Goal: Task Accomplishment & Management: Use online tool/utility

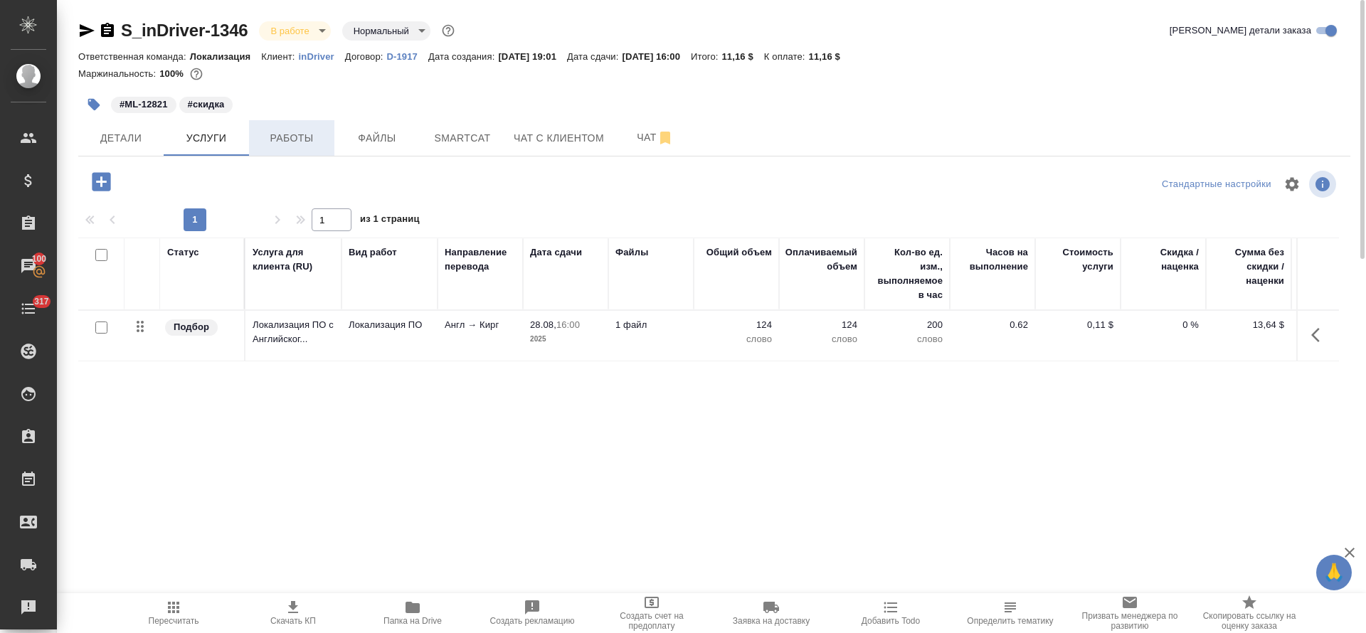
click at [301, 143] on span "Работы" at bounding box center [292, 138] width 68 height 18
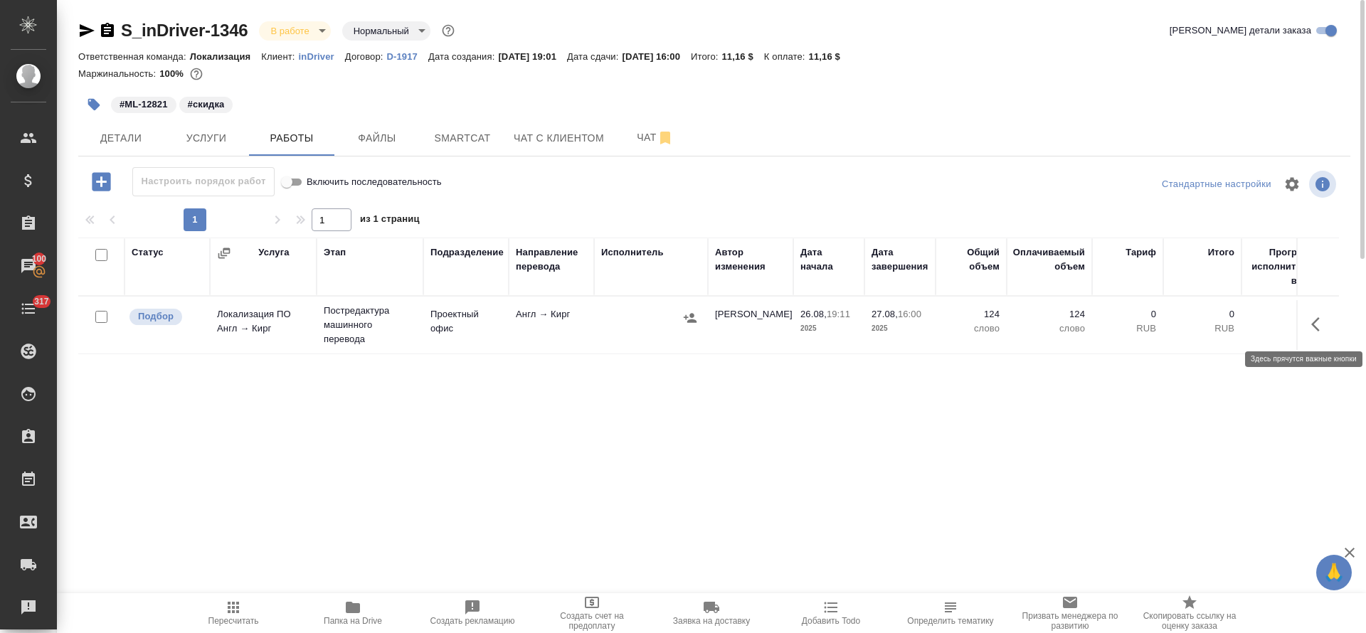
click at [1304, 324] on button "button" at bounding box center [1320, 324] width 34 height 34
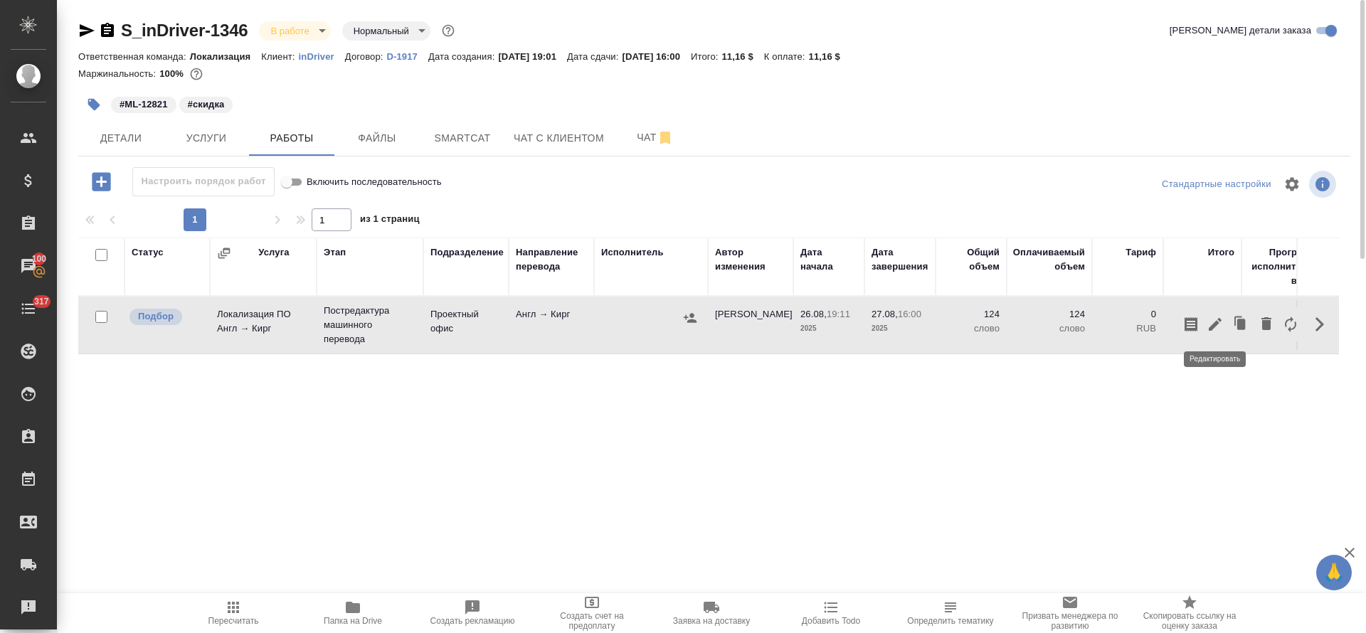
click at [1209, 326] on icon "button" at bounding box center [1215, 324] width 17 height 17
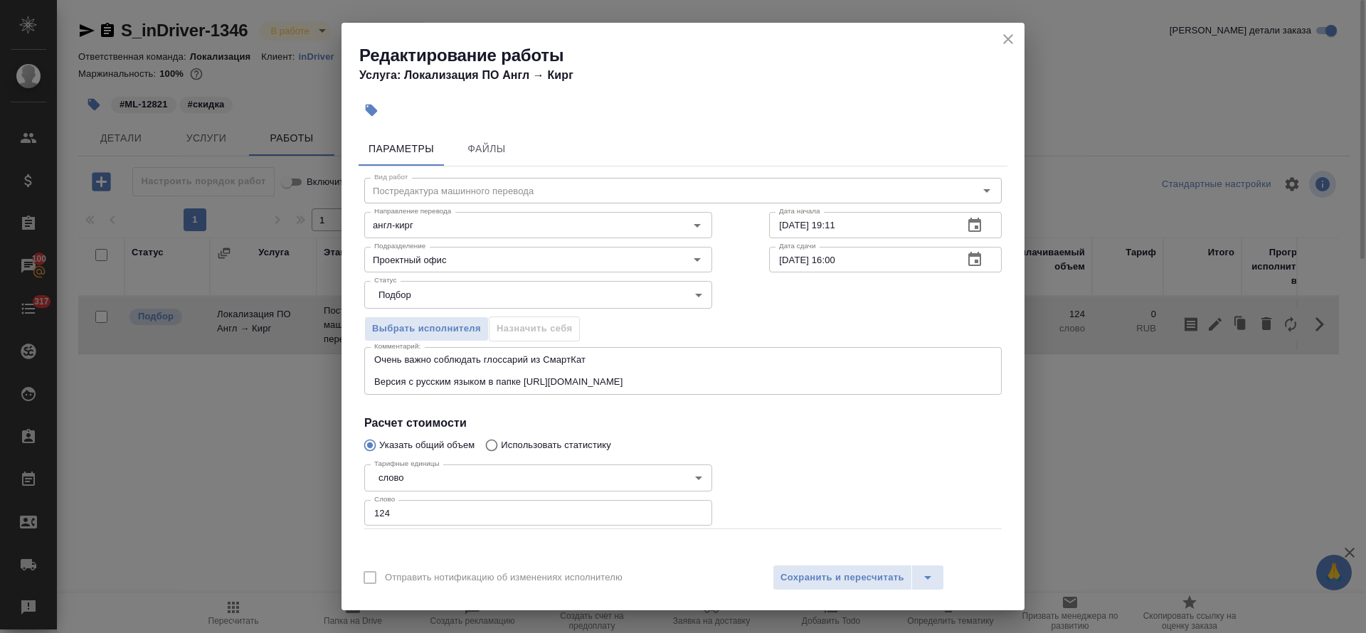
click at [966, 225] on icon "button" at bounding box center [974, 225] width 17 height 17
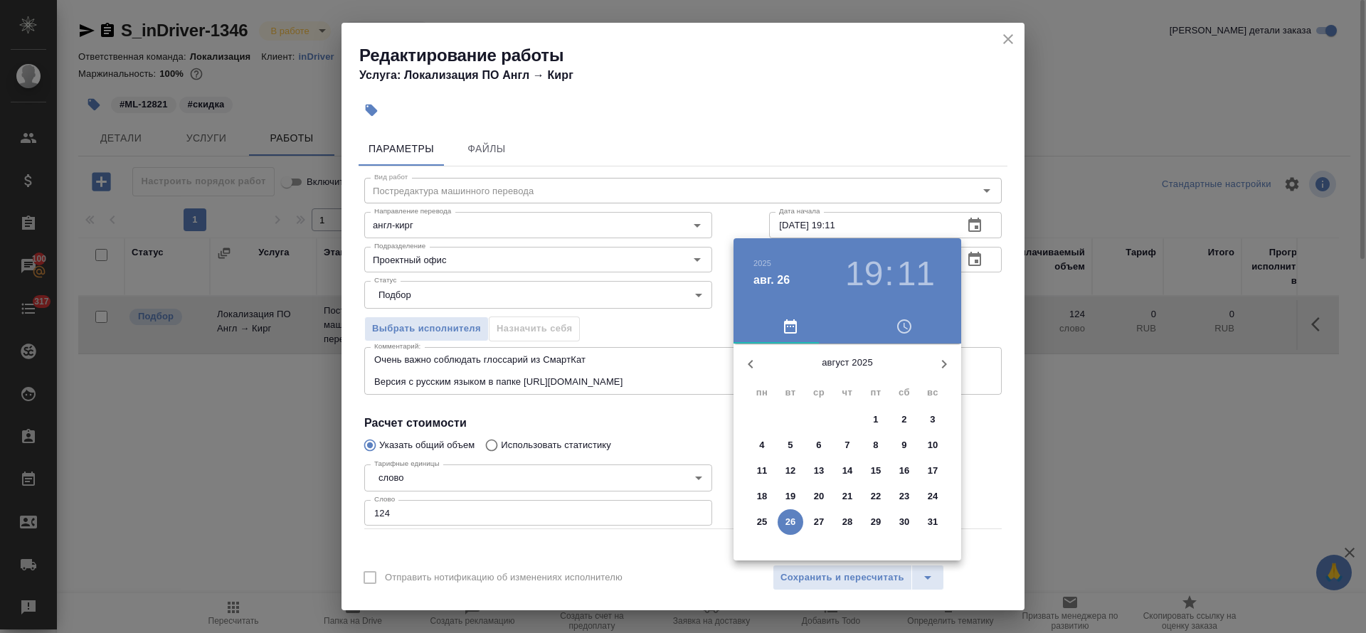
click at [912, 272] on h3 "11" at bounding box center [916, 274] width 38 height 40
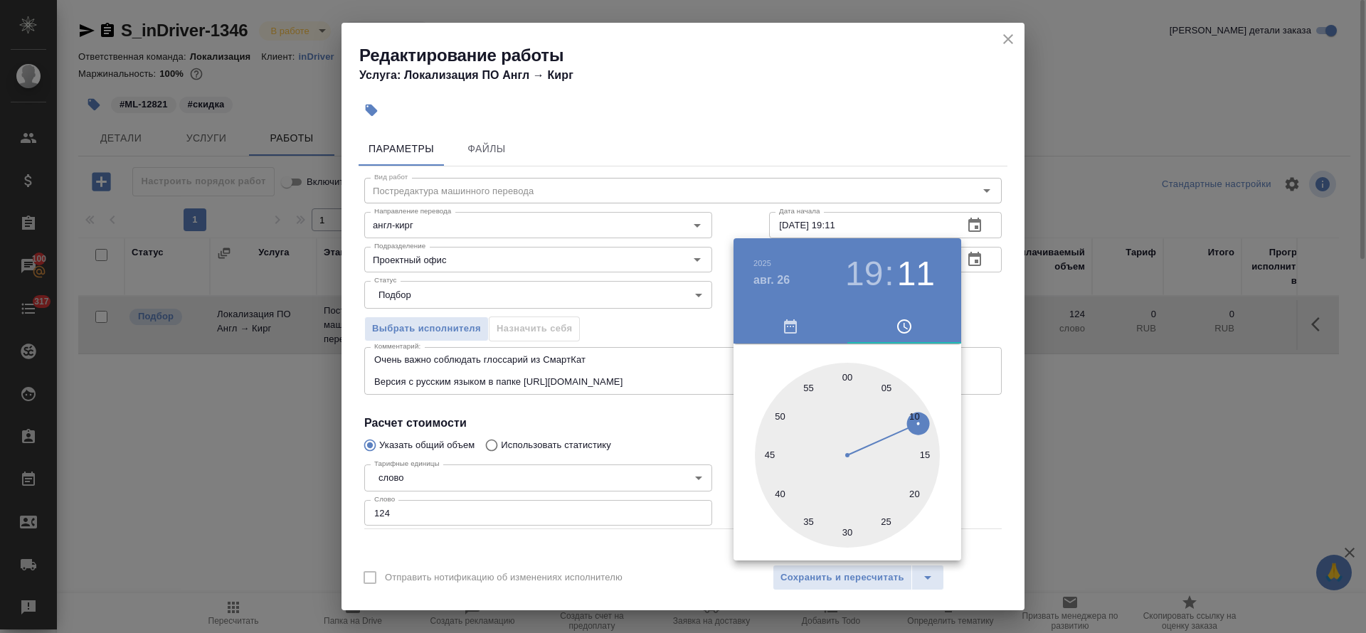
click at [810, 384] on div at bounding box center [847, 455] width 185 height 185
type input "[DATE] 19:55"
click at [674, 424] on div at bounding box center [683, 316] width 1366 height 633
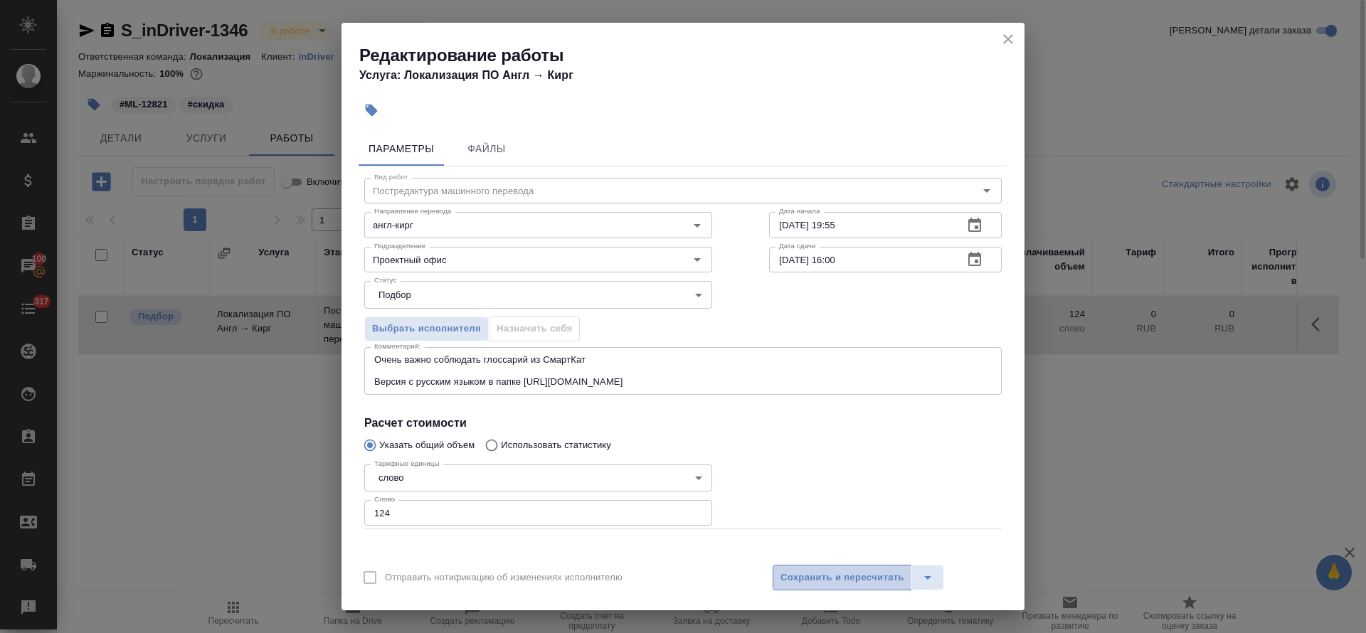
click at [850, 567] on button "Сохранить и пересчитать" at bounding box center [842, 578] width 139 height 26
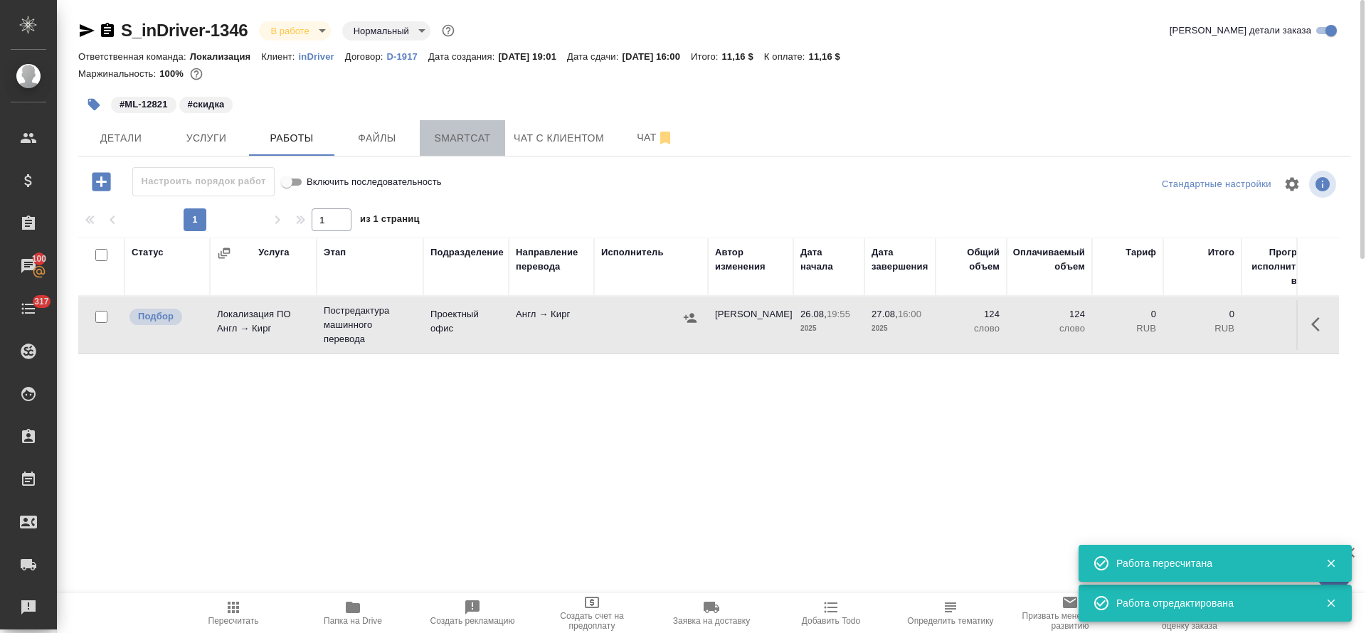
click at [477, 140] on span "Smartcat" at bounding box center [462, 138] width 68 height 18
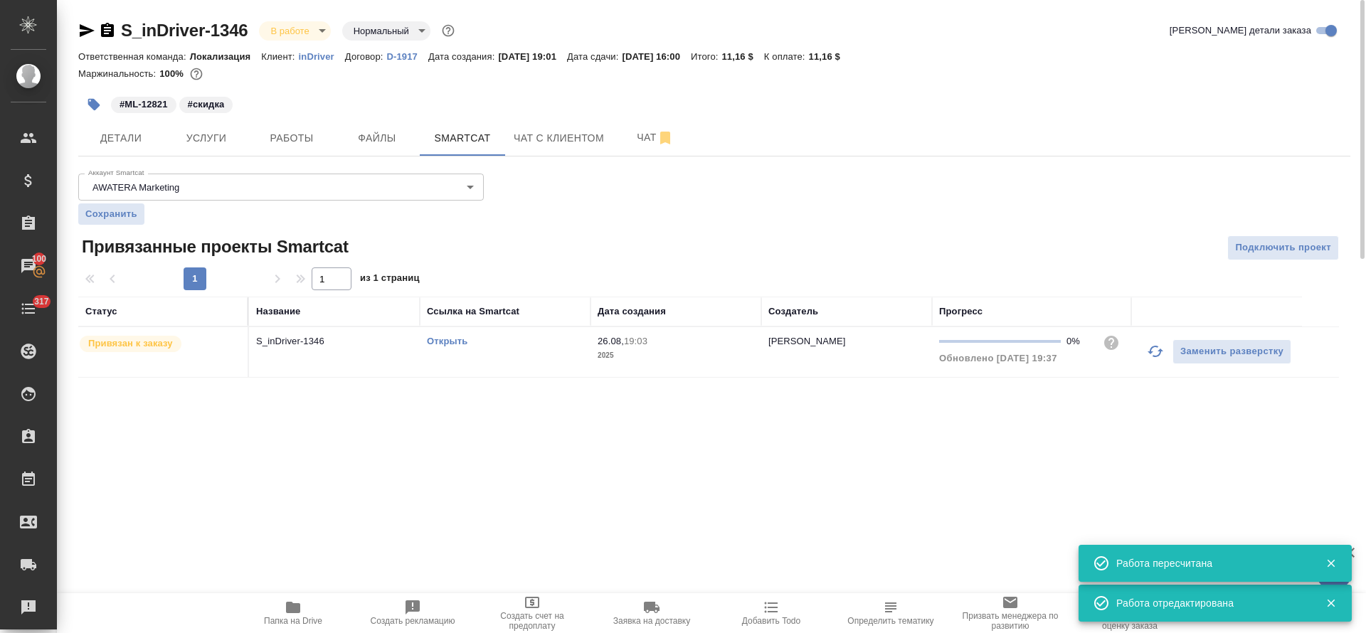
click at [441, 342] on link "Открыть" at bounding box center [447, 341] width 41 height 11
click at [285, 140] on span "Работы" at bounding box center [292, 138] width 68 height 18
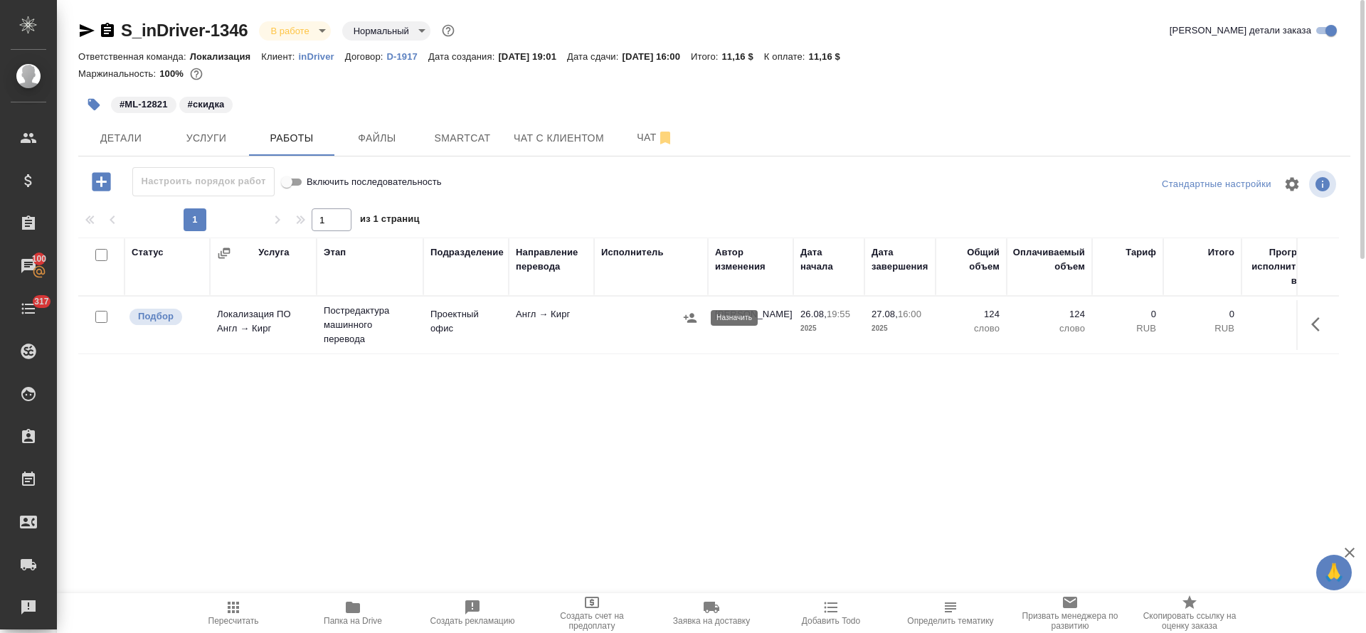
click at [696, 318] on icon "button" at bounding box center [690, 318] width 14 height 14
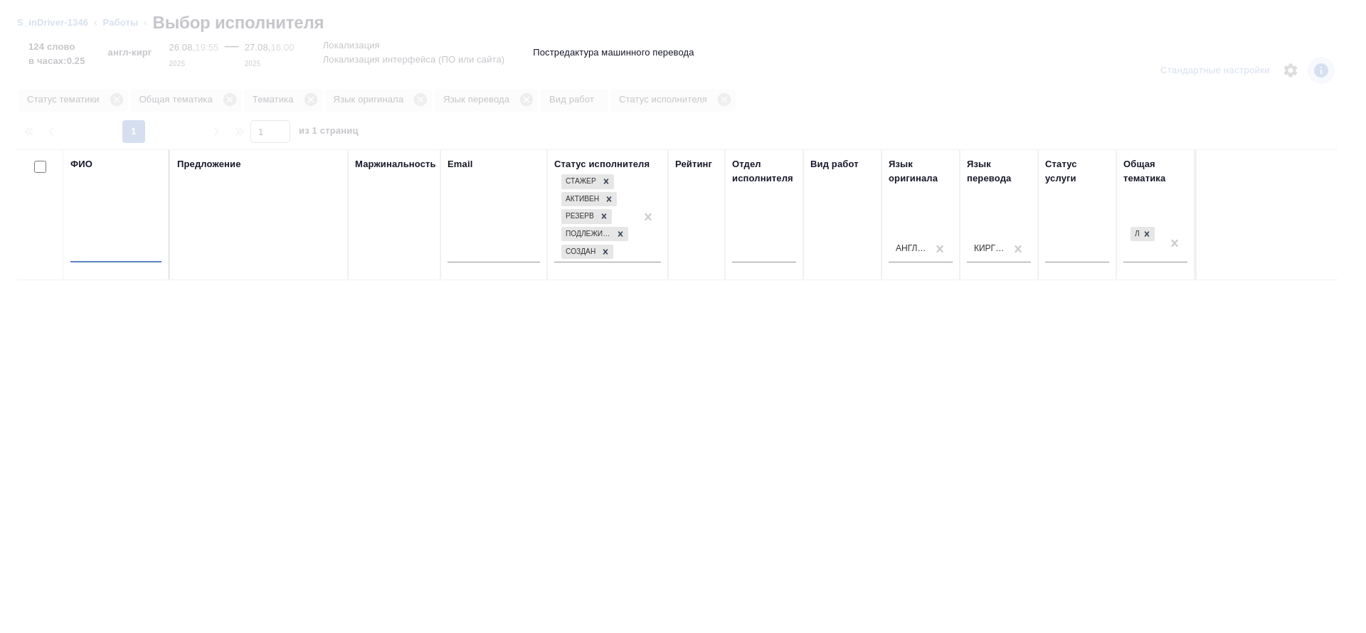
click at [118, 245] on input "text" at bounding box center [115, 254] width 91 height 18
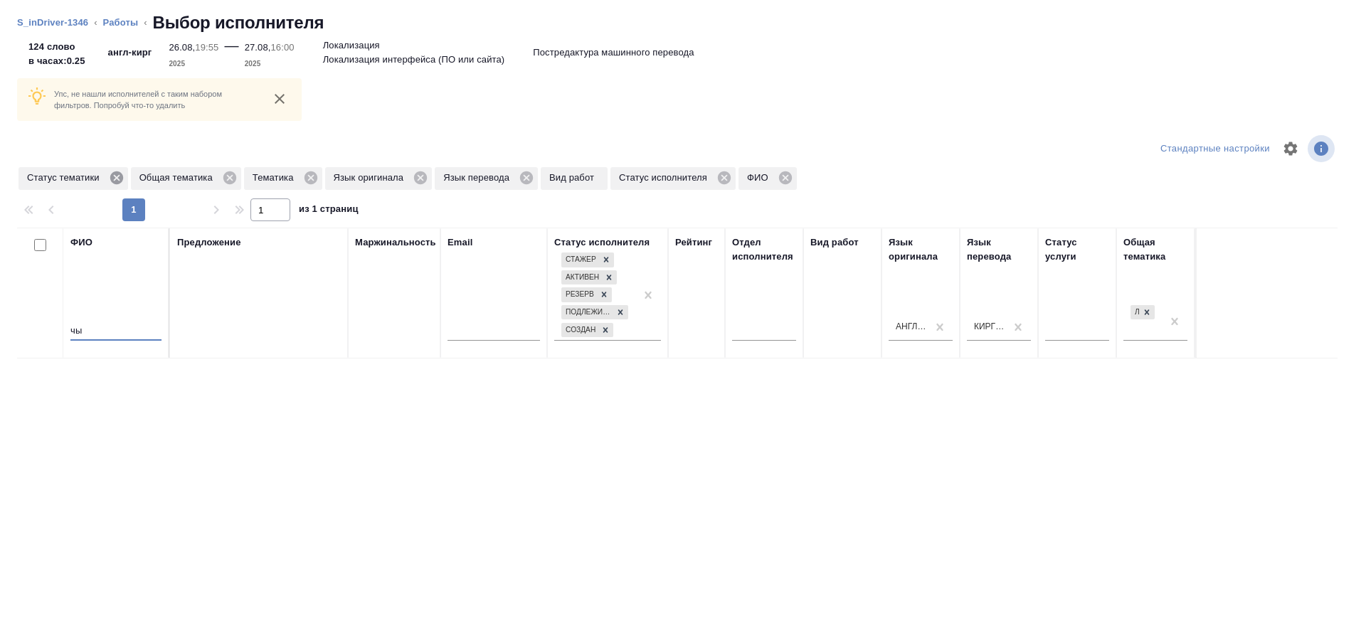
type input "чы"
click at [116, 179] on icon at bounding box center [117, 178] width 16 height 16
click at [116, 179] on icon at bounding box center [118, 178] width 16 height 16
click at [301, 185] on icon at bounding box center [301, 178] width 16 height 16
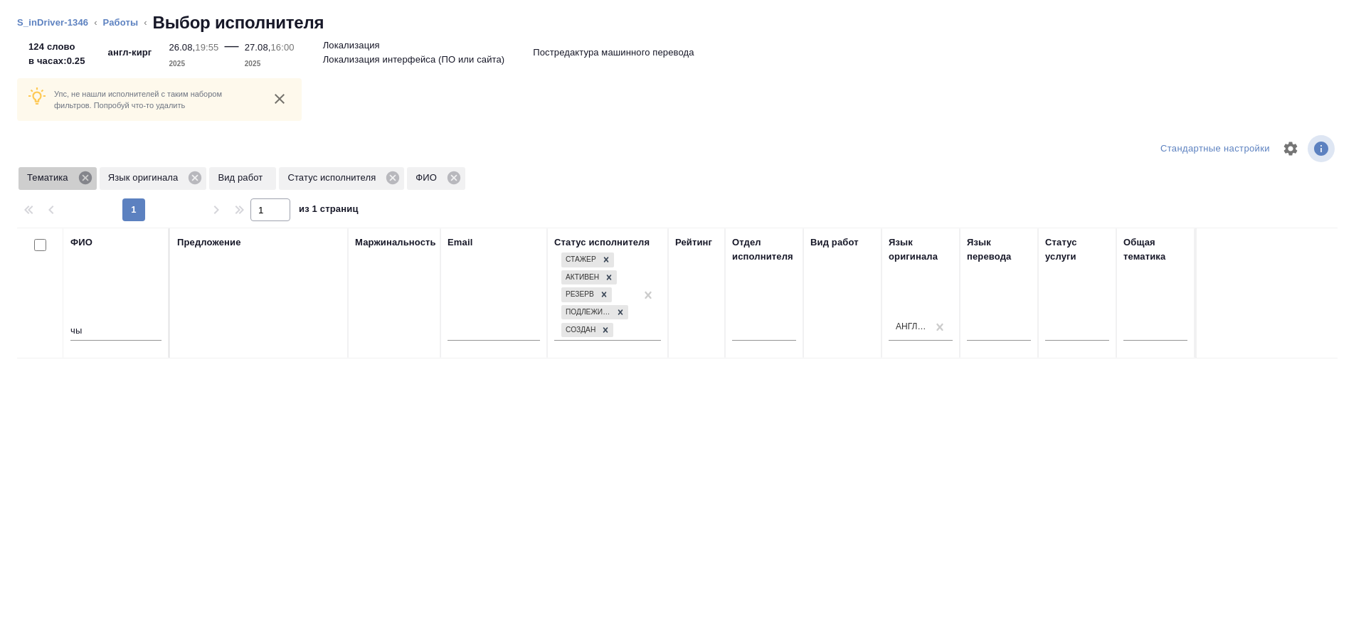
click at [86, 179] on icon at bounding box center [86, 178] width 16 height 16
click at [109, 179] on icon at bounding box center [113, 177] width 13 height 13
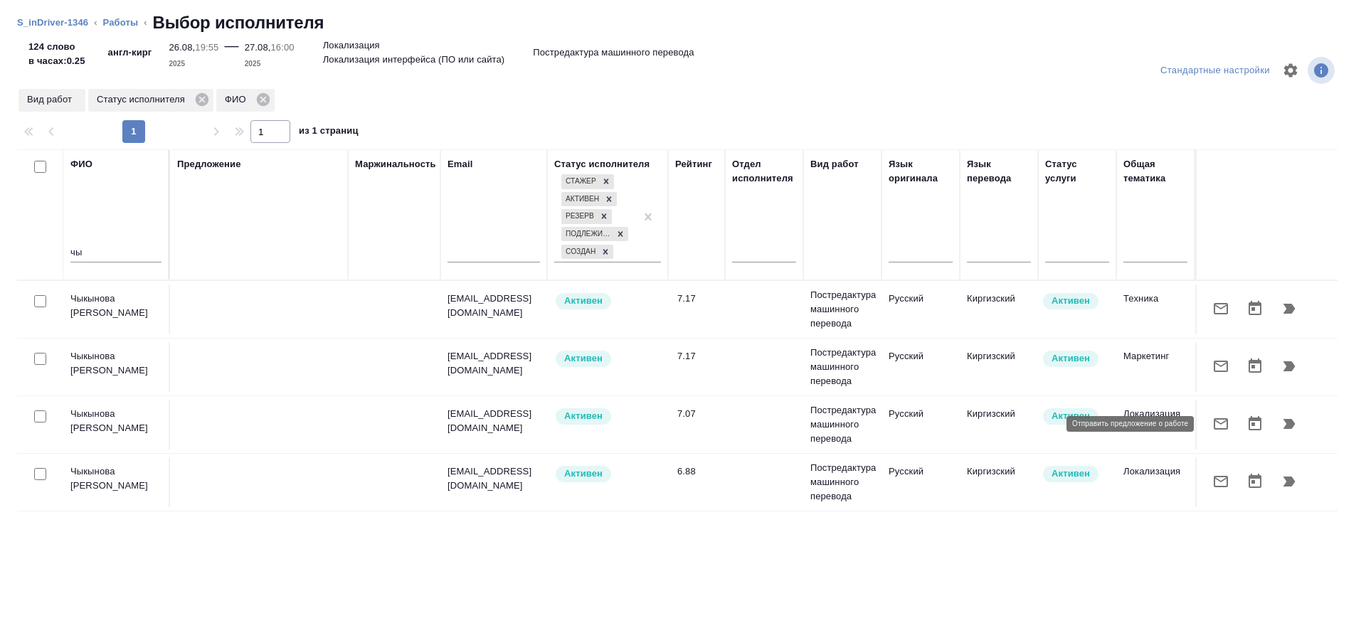
click at [1218, 419] on icon "button" at bounding box center [1221, 423] width 14 height 11
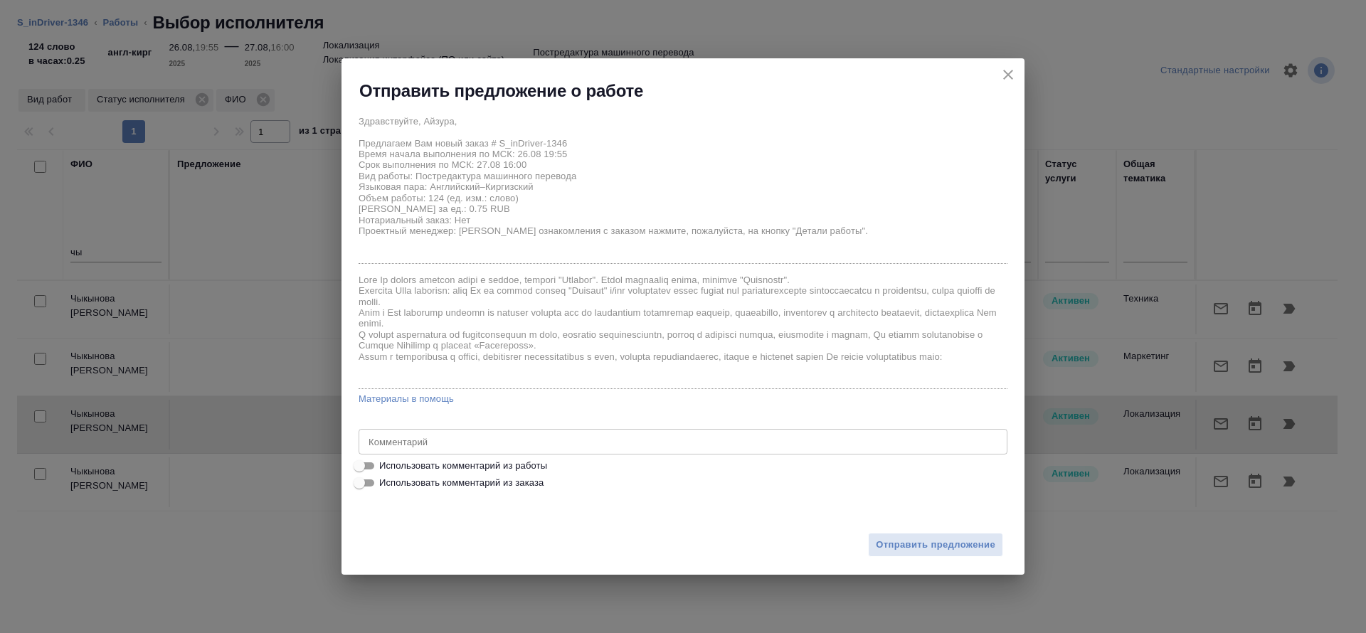
click at [511, 468] on span "Использовать комментарий из работы" at bounding box center [463, 466] width 168 height 14
click at [385, 468] on input "Использовать комментарий из работы" at bounding box center [359, 465] width 51 height 17
checkbox input "true"
type textarea "Очень важно соблюдать глоссарий из СмартКат Версия с русским языком в папке [UR…"
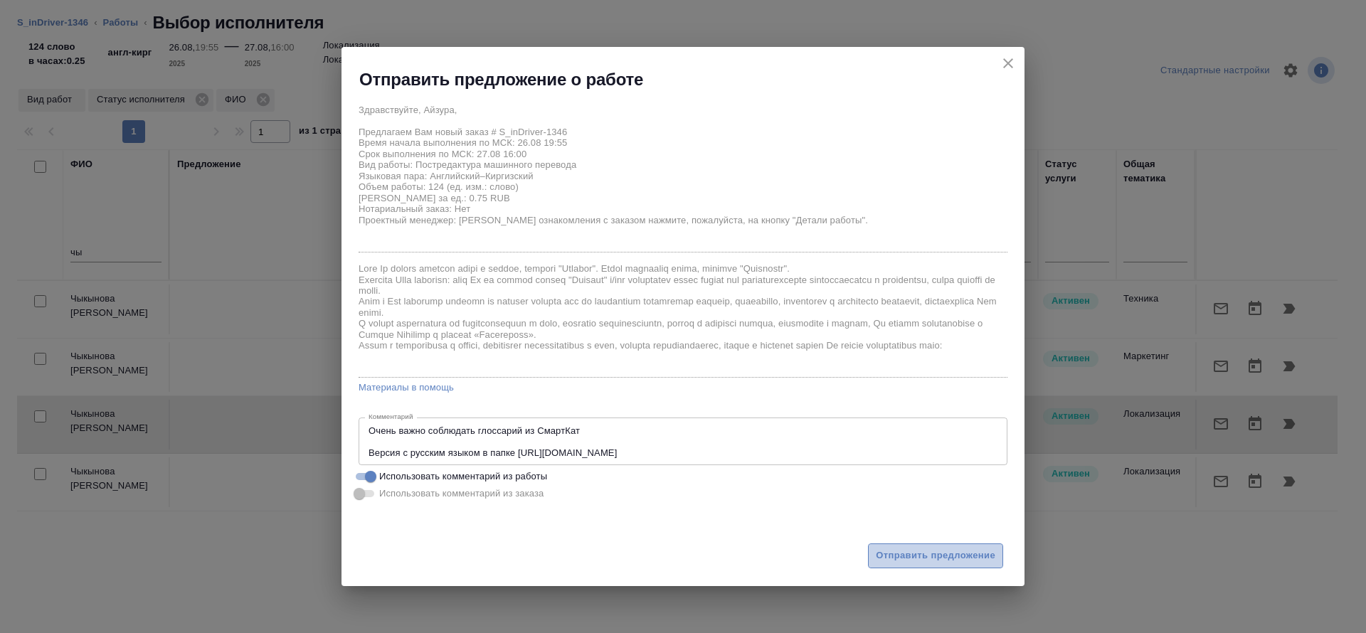
click at [952, 560] on span "Отправить предложение" at bounding box center [936, 556] width 120 height 16
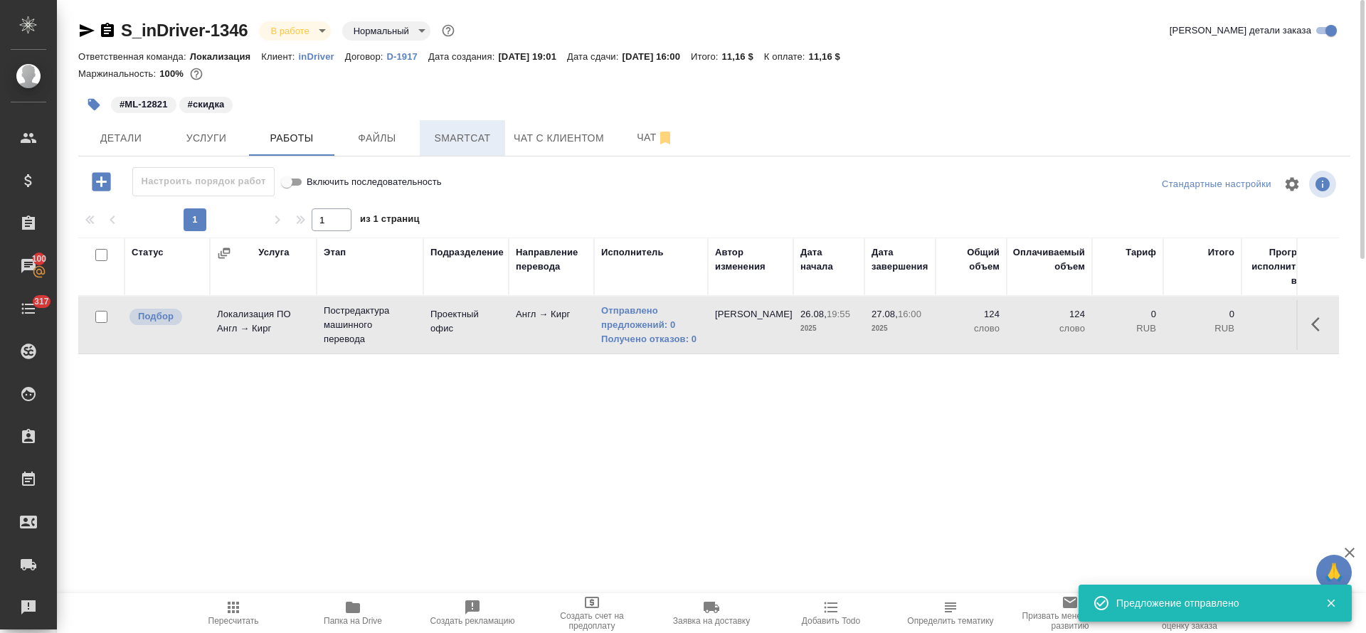
click at [465, 151] on button "Smartcat" at bounding box center [462, 138] width 85 height 36
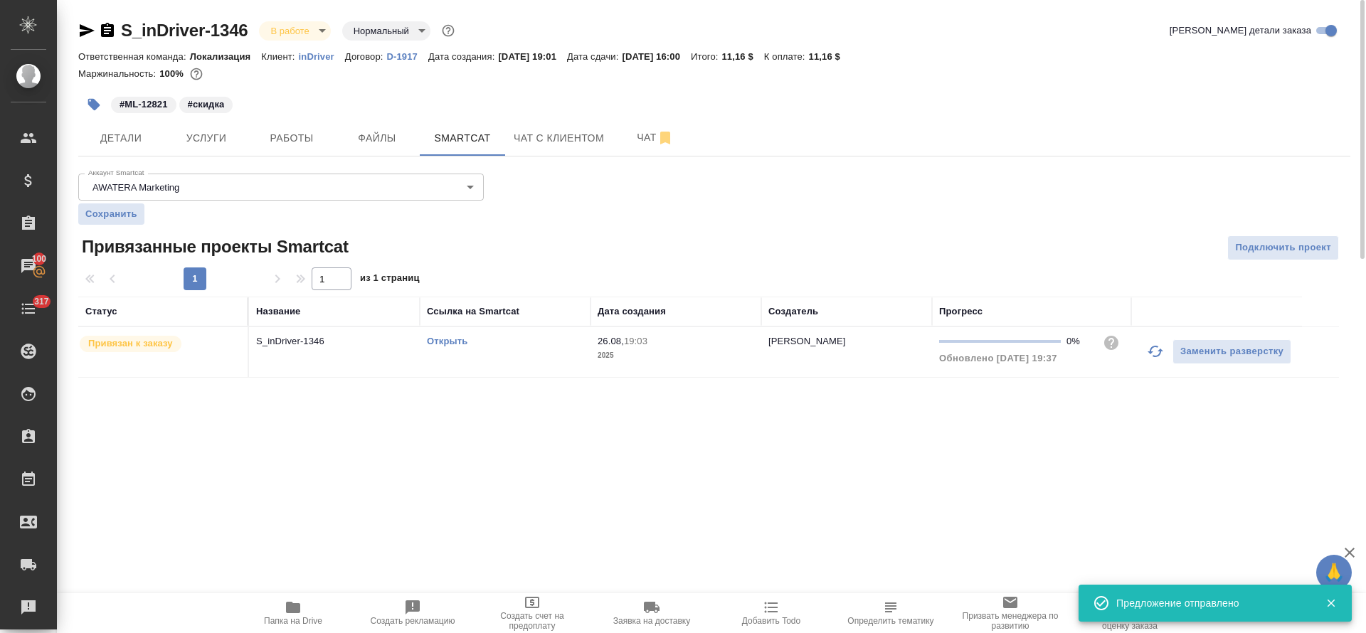
click at [457, 337] on link "Открыть" at bounding box center [447, 341] width 41 height 11
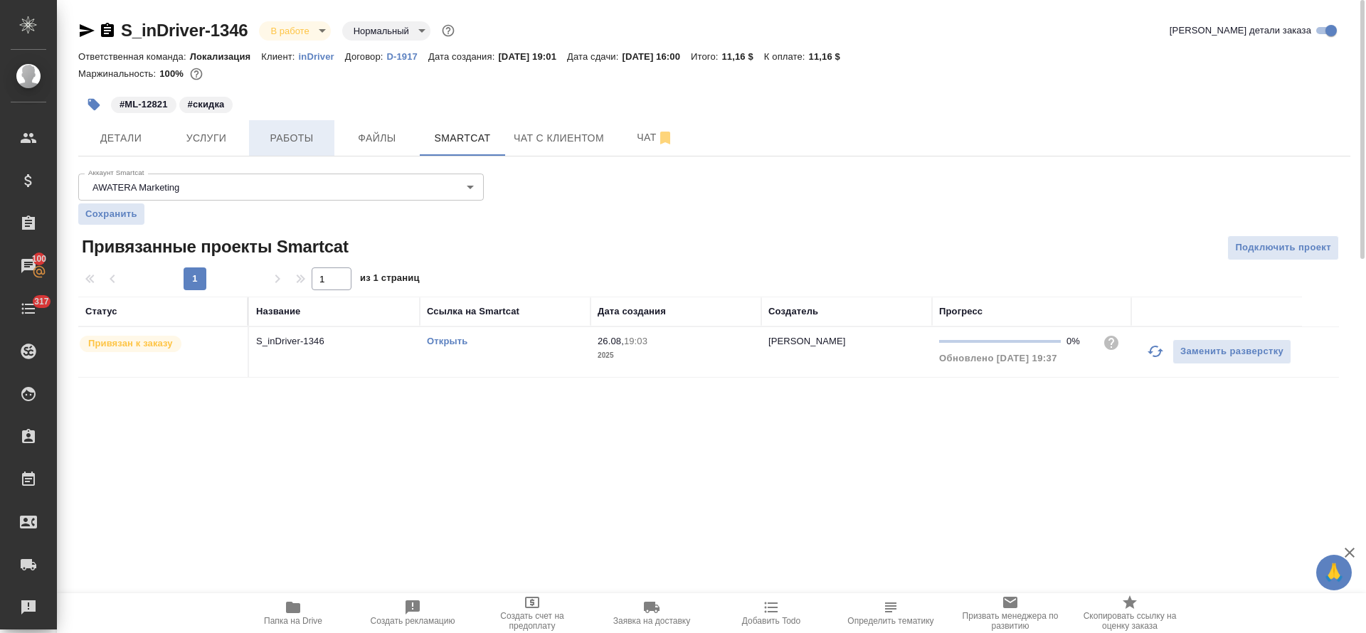
click at [295, 140] on span "Работы" at bounding box center [292, 138] width 68 height 18
